Goal: Task Accomplishment & Management: Manage account settings

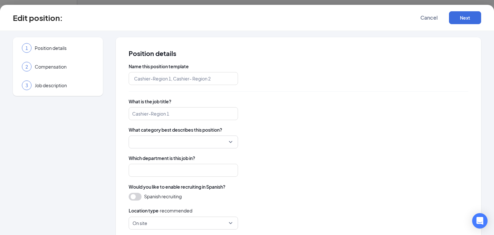
type input "[PERSON_NAME] Toyota - Service Advisor"
type input "Service Advisor"
type input "Service"
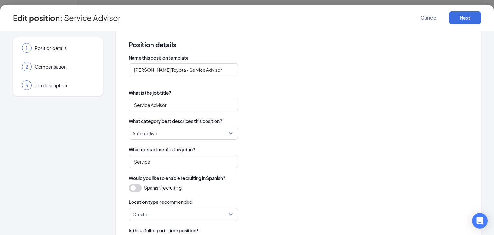
scroll to position [10, 0]
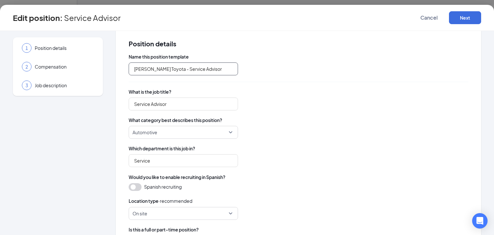
click at [160, 68] on input "[PERSON_NAME] Toyota - Service Advisor" at bounding box center [183, 68] width 109 height 13
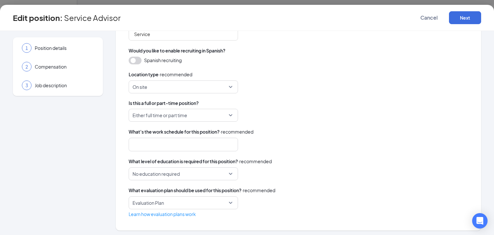
scroll to position [138, 0]
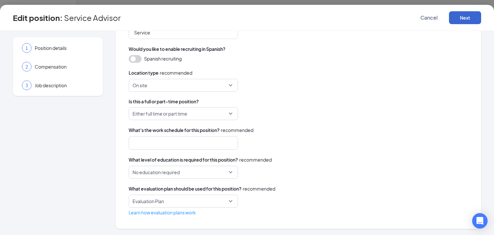
type input "[PERSON_NAME] Chevy/Toyota - Service Advisor"
click at [462, 18] on button "Next" at bounding box center [465, 17] width 32 height 13
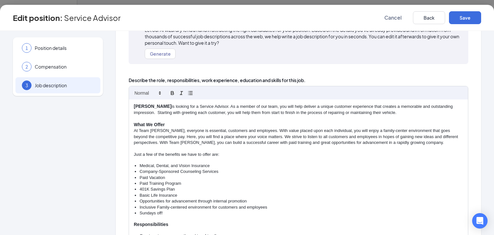
scroll to position [58, 0]
click at [160, 106] on strong "[PERSON_NAME]" at bounding box center [153, 105] width 38 height 5
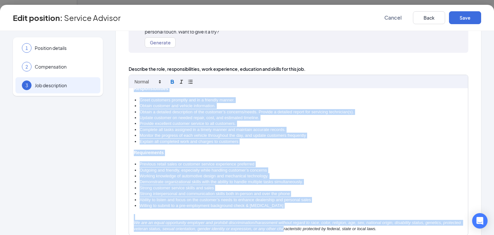
scroll to position [135, 0]
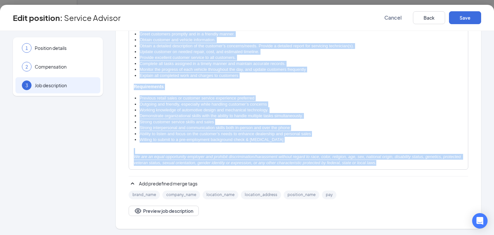
drag, startPoint x: 133, startPoint y: 96, endPoint x: 422, endPoint y: 192, distance: 304.3
click at [422, 192] on div "[PERSON_NAME] Chevy/Toyota is looking for a Service Advisor. As a member of our…" at bounding box center [299, 112] width 340 height 207
copy div "Lore Ipsumd Sitam/Consec ad elitsed doe t Incidid Utlabor. Et d magnaa en adm v…"
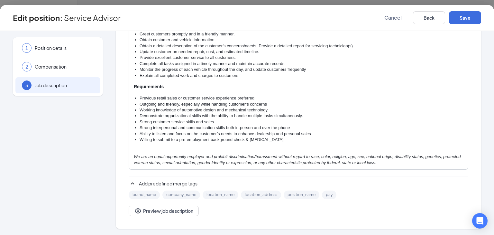
scroll to position [7, 0]
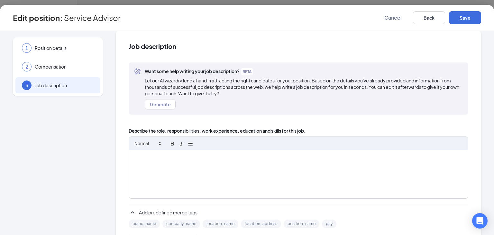
click at [318, 92] on span "Let our AI wizardry lend a hand in attracting the right candidates for your pos…" at bounding box center [304, 86] width 319 height 19
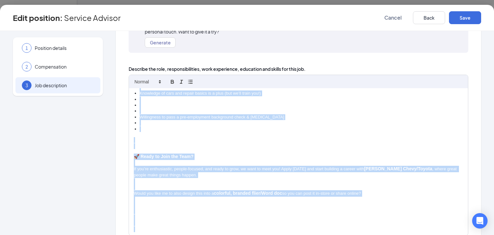
scroll to position [135, 0]
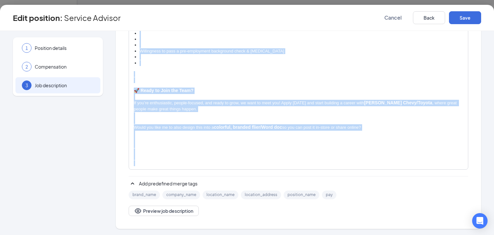
drag, startPoint x: 135, startPoint y: 164, endPoint x: 275, endPoint y: 250, distance: 164.2
click at [275, 235] on html "ADMIN Home Company Settings Locations Tax Entities Departments Integrations Cus…" at bounding box center [247, 117] width 494 height 235
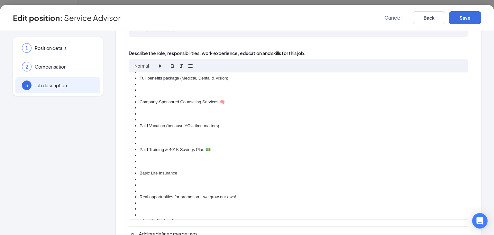
scroll to position [0, 0]
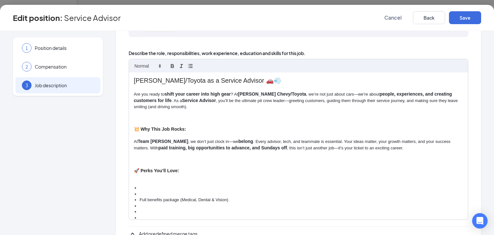
click at [134, 79] on h2 "[PERSON_NAME]/Toyota as a Service Advisor 🚗💨" at bounding box center [298, 80] width 329 height 9
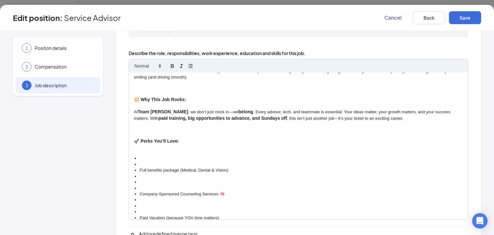
scroll to position [34, 0]
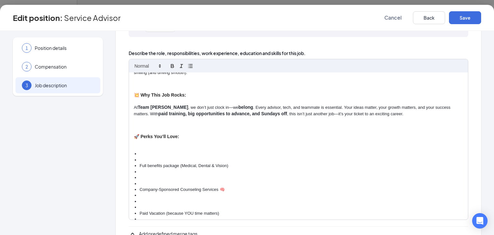
click at [143, 158] on li at bounding box center [302, 160] width 324 height 6
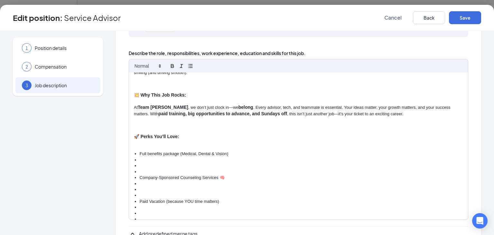
click at [140, 172] on li at bounding box center [302, 172] width 324 height 6
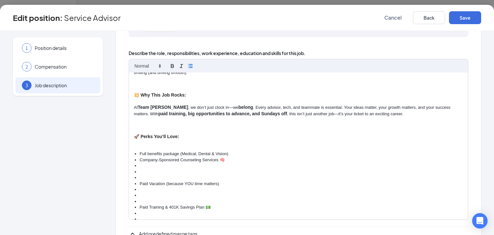
click at [139, 176] on ul "Full benefits package (Medical, Dental & Vision) Company-Sponsored Counseling S…" at bounding box center [298, 234] width 329 height 167
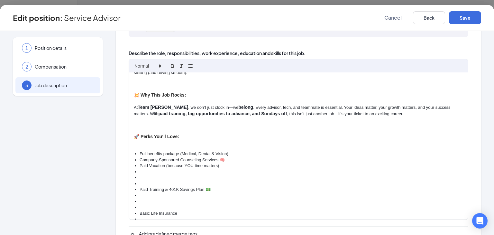
click at [139, 182] on ul "Full benefits package (Medical, Dental & Vision) Company-Sponsored Counseling S…" at bounding box center [298, 225] width 329 height 149
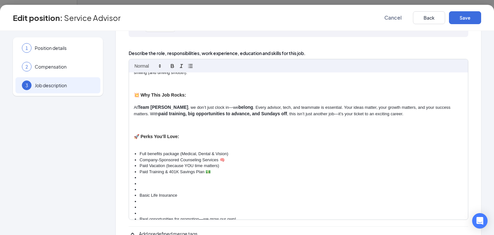
click at [138, 189] on ul "Full benefits package (Medical, Dental & Vision) Company-Sponsored Counseling S…" at bounding box center [298, 217] width 329 height 132
click at [137, 195] on ul "Full benefits package (Medical, Dental & Vision) Company-Sponsored Counseling S…" at bounding box center [298, 208] width 329 height 114
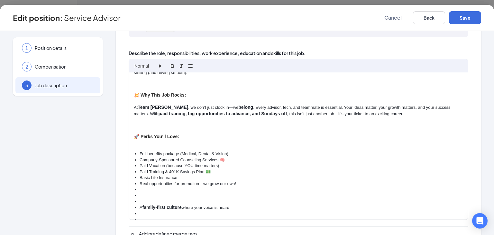
click at [142, 199] on li at bounding box center [302, 202] width 324 height 6
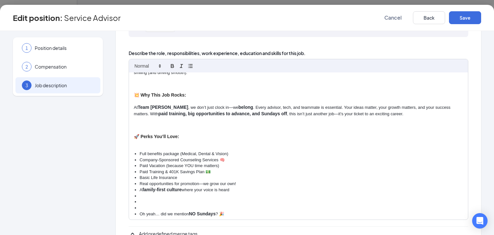
click at [140, 209] on li at bounding box center [302, 208] width 324 height 6
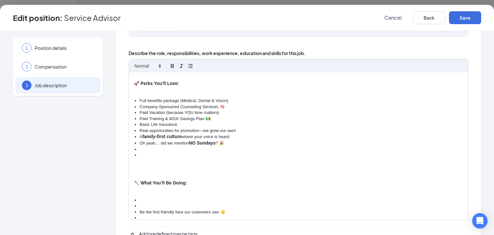
scroll to position [90, 0]
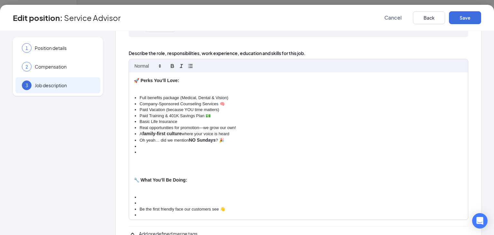
click at [139, 151] on ul "Full benefits package (Medical, Dental & Vision) Company-Sponsored Counseling S…" at bounding box center [298, 125] width 329 height 60
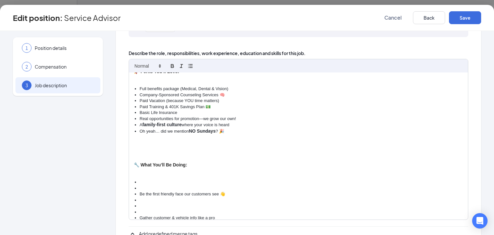
scroll to position [104, 0]
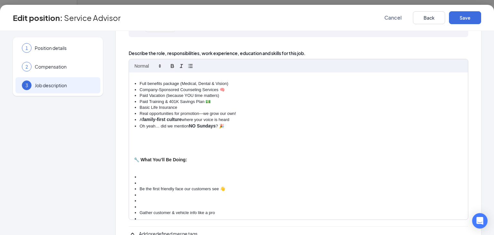
click at [140, 183] on li at bounding box center [302, 183] width 324 height 6
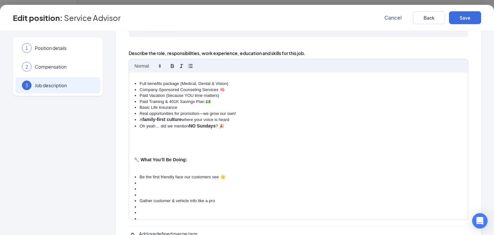
click at [141, 192] on li at bounding box center [302, 195] width 324 height 6
click at [142, 198] on li at bounding box center [302, 201] width 324 height 6
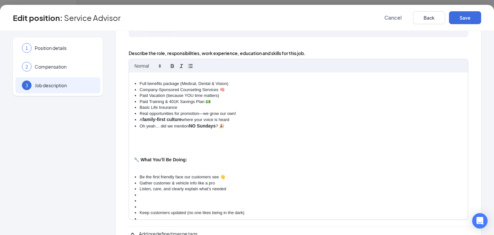
click at [141, 206] on li at bounding box center [302, 207] width 324 height 6
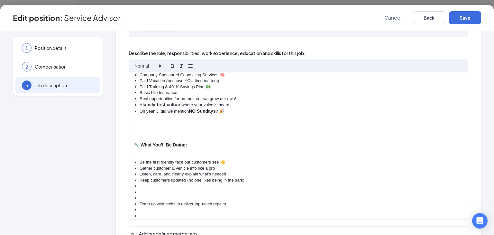
scroll to position [120, 0]
click at [143, 195] on li at bounding box center [302, 197] width 324 height 6
click at [139, 203] on ul "Be the first friendly face our customers see 👋 Gather customer & vehicle info l…" at bounding box center [298, 203] width 329 height 89
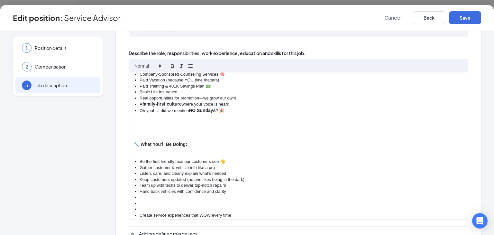
scroll to position [127, 0]
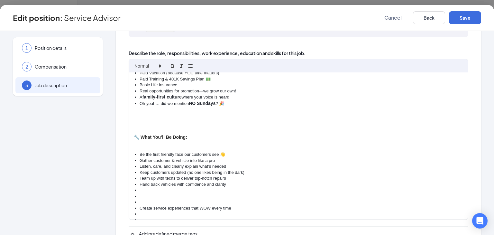
click at [140, 202] on li at bounding box center [302, 202] width 324 height 6
click at [141, 203] on li at bounding box center [302, 202] width 324 height 6
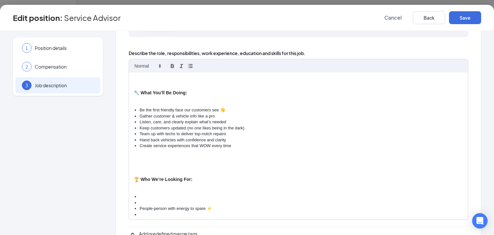
scroll to position [172, 0]
click at [141, 213] on li at bounding box center [302, 214] width 324 height 6
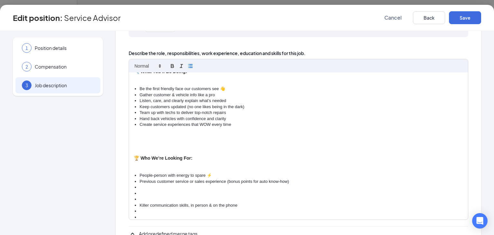
scroll to position [194, 0]
click at [139, 195] on ul "People-person with energy to spare ⚡ Previous customer service or sales experie…" at bounding box center [298, 230] width 329 height 119
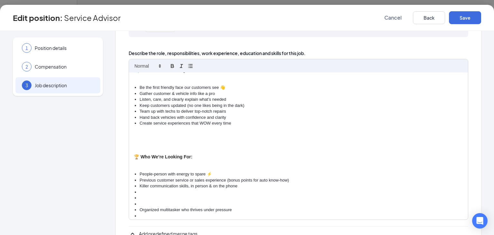
click at [138, 203] on ul "People-person with energy to spare ⚡ Previous customer service or sales experie…" at bounding box center [298, 221] width 329 height 101
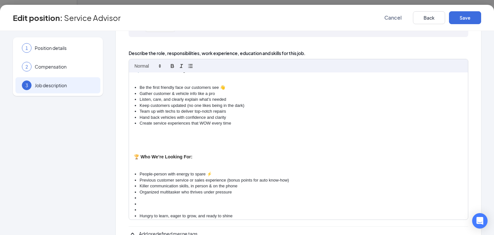
click at [139, 209] on ul "People-person with energy to spare ⚡ Previous customer service or sales experie…" at bounding box center [298, 212] width 329 height 83
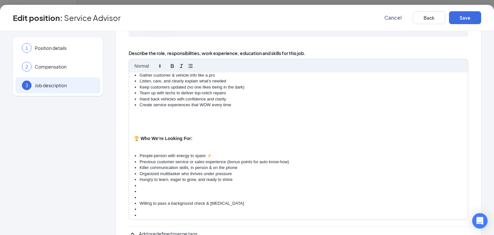
scroll to position [213, 0]
click at [141, 193] on li at bounding box center [302, 196] width 324 height 6
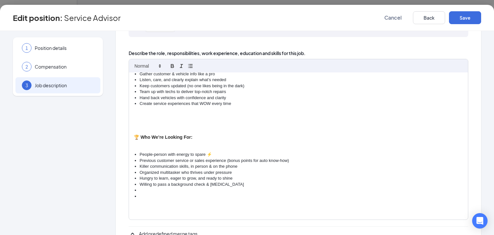
click at [141, 194] on li at bounding box center [302, 196] width 324 height 6
click at [135, 135] on h3 "🏆 Who We’re Looking For:" at bounding box center [298, 137] width 329 height 6
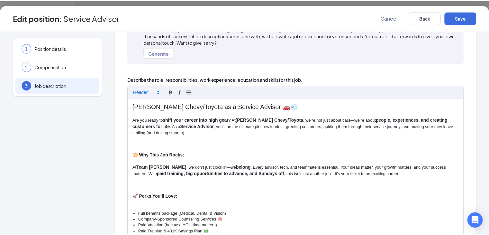
scroll to position [58, 0]
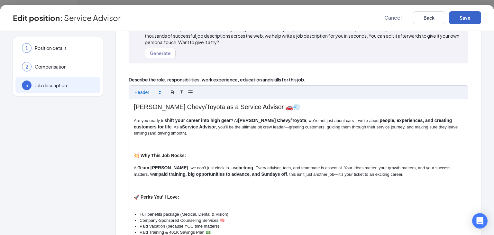
click at [465, 19] on button "Save" at bounding box center [465, 17] width 32 height 13
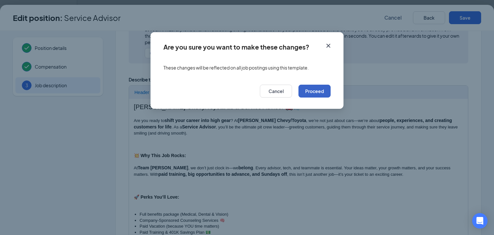
click at [319, 89] on button "Proceed" at bounding box center [315, 91] width 32 height 13
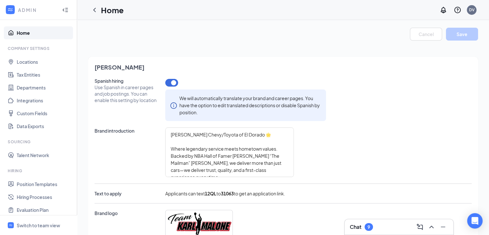
type textarea "Karl Malone Chevy/Toyota of El Dorado 🌟 Where legendary service meets hometown …"
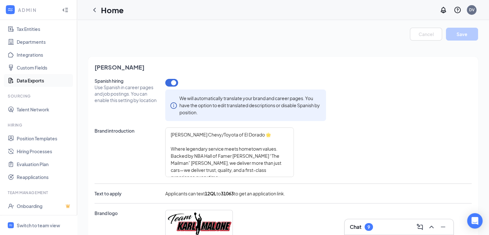
scroll to position [88, 0]
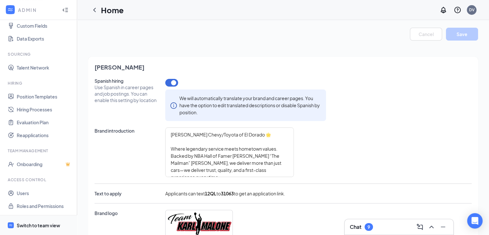
click at [30, 223] on div "Switch to team view" at bounding box center [38, 225] width 43 height 6
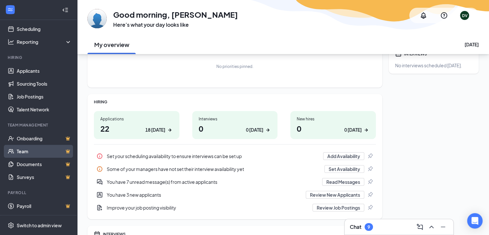
scroll to position [42, 0]
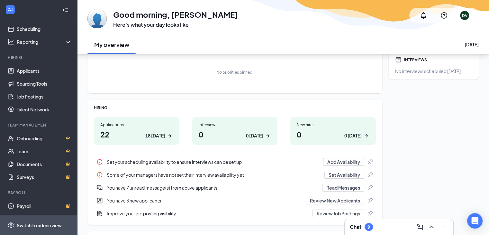
click at [42, 222] on div "Switch to admin view" at bounding box center [39, 225] width 45 height 6
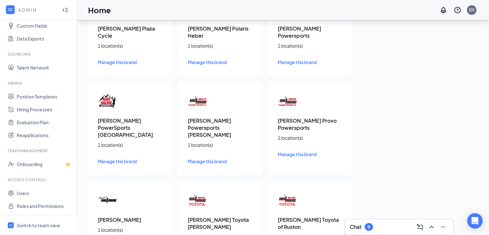
scroll to position [347, 0]
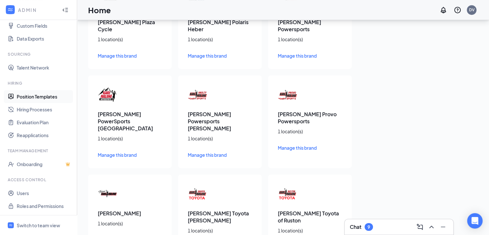
click at [33, 96] on link "Position Templates" at bounding box center [44, 96] width 55 height 13
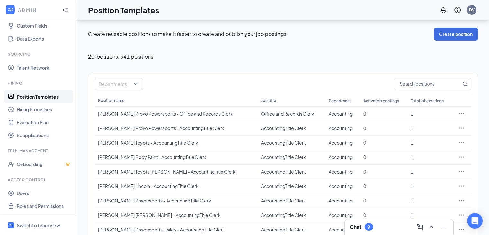
scroll to position [42, 0]
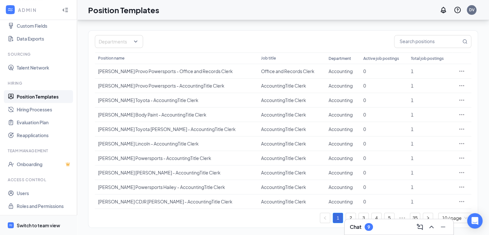
click at [34, 224] on div "Switch to team view" at bounding box center [38, 225] width 43 height 6
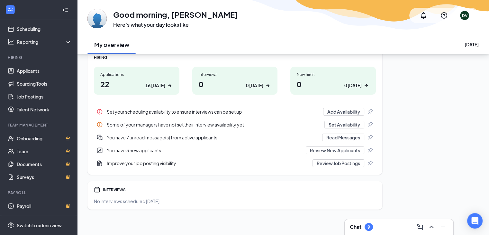
scroll to position [92, 0]
click at [44, 95] on link "Job Postings" at bounding box center [44, 96] width 55 height 13
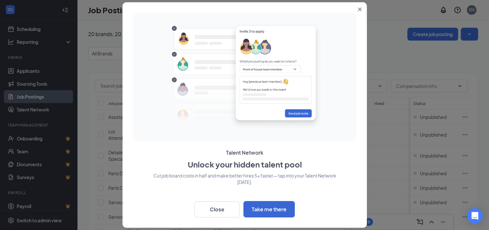
click at [358, 13] on button "Close" at bounding box center [362, 8] width 12 height 12
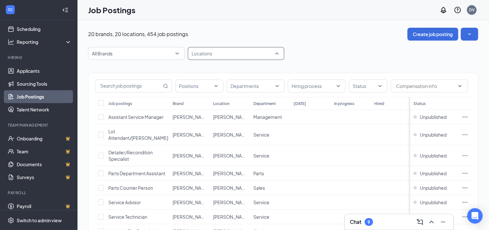
click at [221, 53] on div at bounding box center [233, 53] width 87 height 10
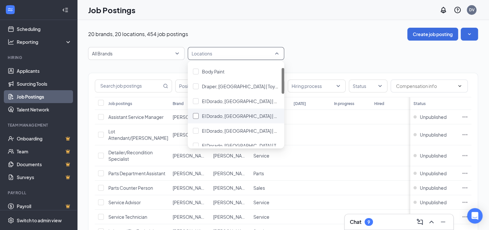
scroll to position [14, 0]
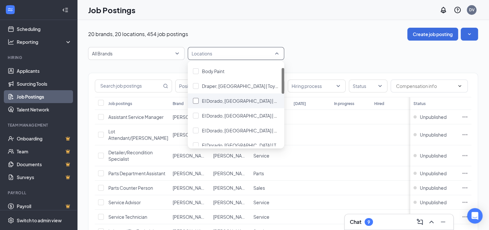
click at [199, 100] on div "El Dorado, AR | Chevrolet" at bounding box center [236, 100] width 86 height 7
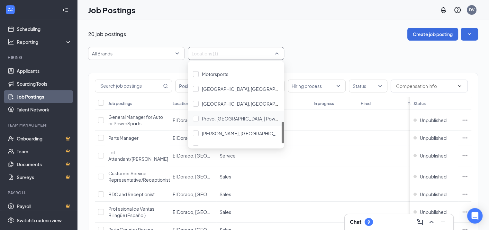
scroll to position [228, 0]
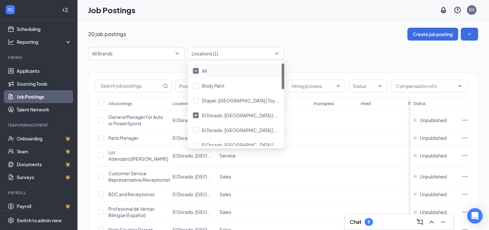
click at [310, 59] on div "All Brands Locations (1)" at bounding box center [283, 53] width 390 height 13
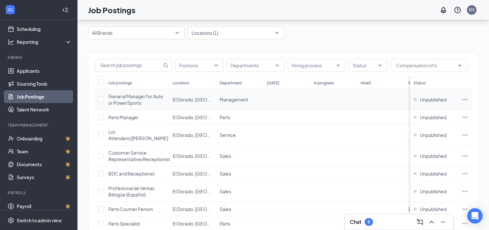
scroll to position [20, 0]
click at [451, 81] on th "Status" at bounding box center [435, 83] width 48 height 13
click at [377, 69] on div at bounding box center [365, 65] width 29 height 10
click at [375, 100] on div "Published" at bounding box center [373, 97] width 21 height 7
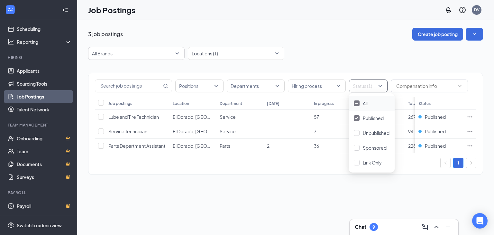
click at [249, 200] on div "3 job postings Create job posting All Brands Locations (1) Positions Department…" at bounding box center [285, 127] width 417 height 215
click at [275, 54] on div at bounding box center [233, 53] width 87 height 10
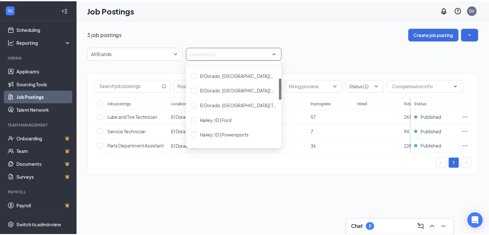
scroll to position [54, 0]
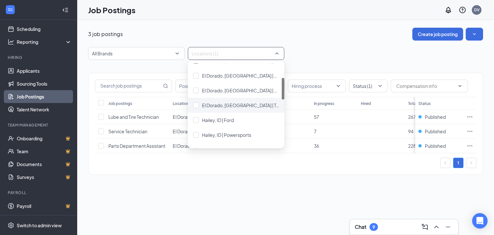
click at [233, 108] on div "El Dorado, AR | Toyota" at bounding box center [236, 105] width 97 height 15
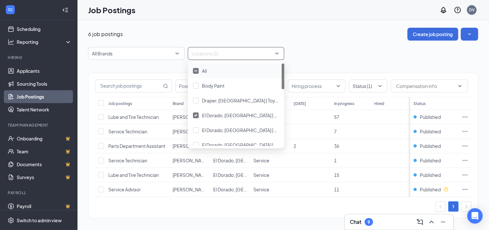
click at [350, 55] on div "All Brands Locations (2)" at bounding box center [283, 53] width 390 height 13
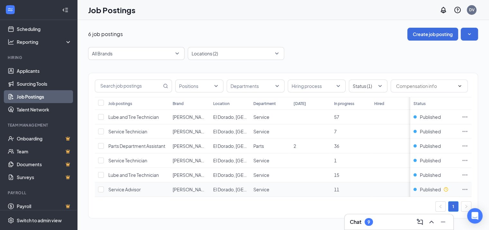
click at [131, 192] on span "Service Advisor" at bounding box center [124, 189] width 32 height 6
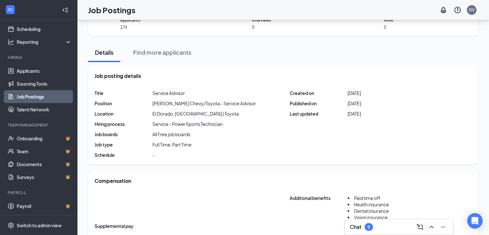
scroll to position [38, 0]
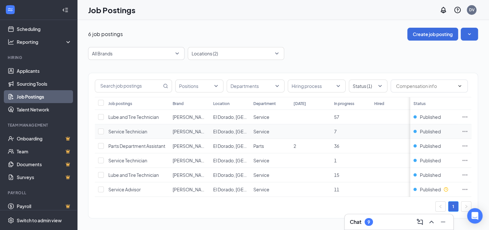
click at [134, 131] on span "Service Technician" at bounding box center [127, 131] width 39 height 6
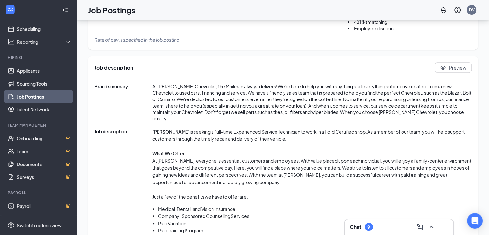
scroll to position [276, 0]
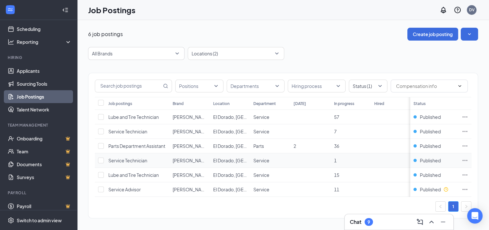
click at [129, 163] on span "Service Technician" at bounding box center [127, 160] width 39 height 6
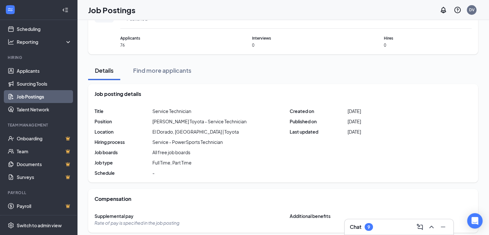
scroll to position [3, 0]
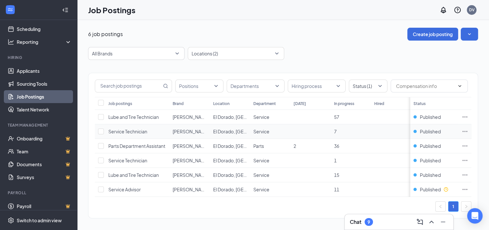
click at [130, 129] on span "Service Technician" at bounding box center [127, 131] width 39 height 6
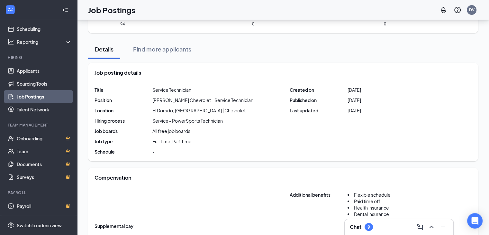
scroll to position [50, 0]
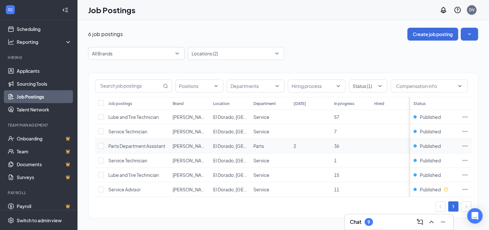
scroll to position [13, 0]
